Goal: Navigation & Orientation: Find specific page/section

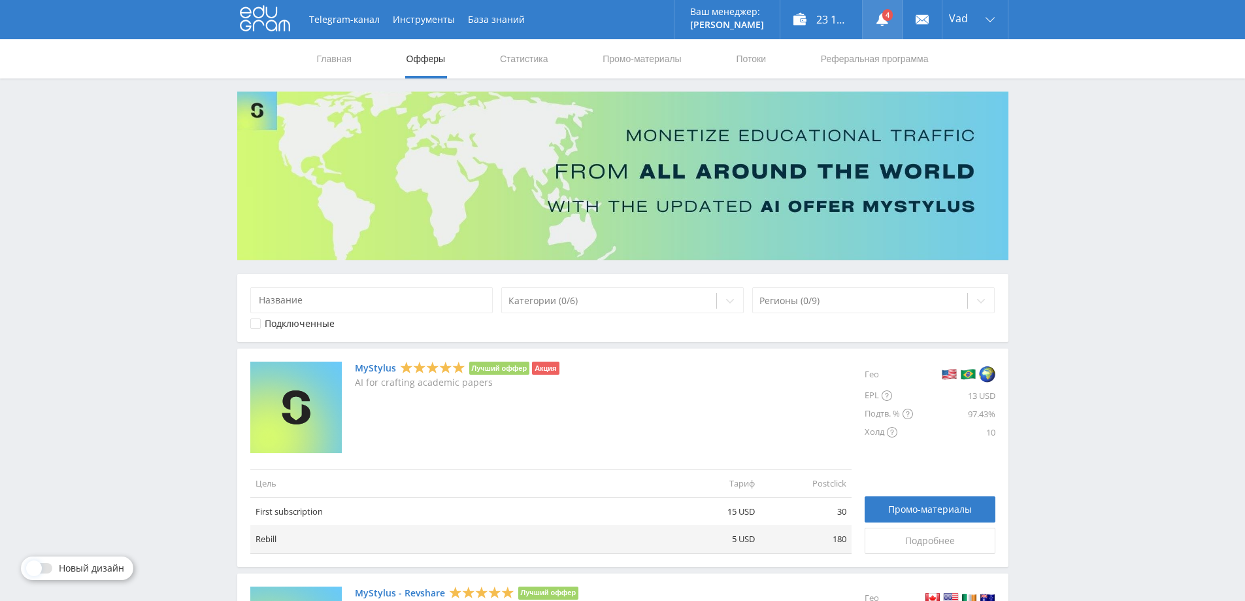
click at [864, 18] on link at bounding box center [882, 19] width 39 height 39
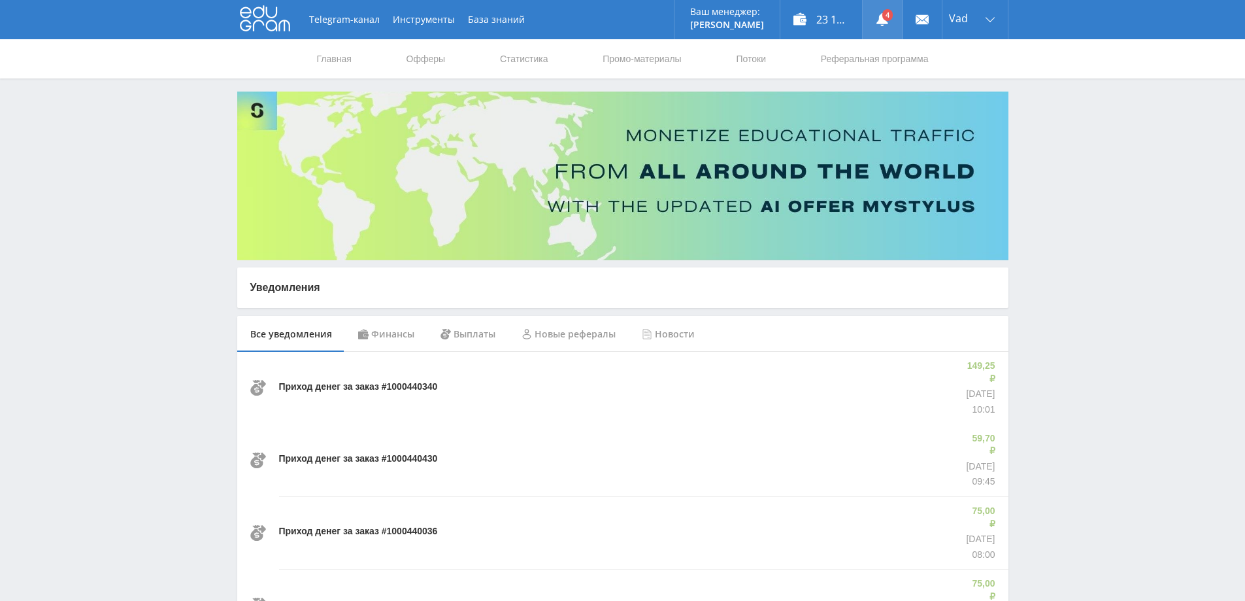
click at [884, 8] on link at bounding box center [882, 19] width 39 height 39
